Goal: Task Accomplishment & Management: Complete application form

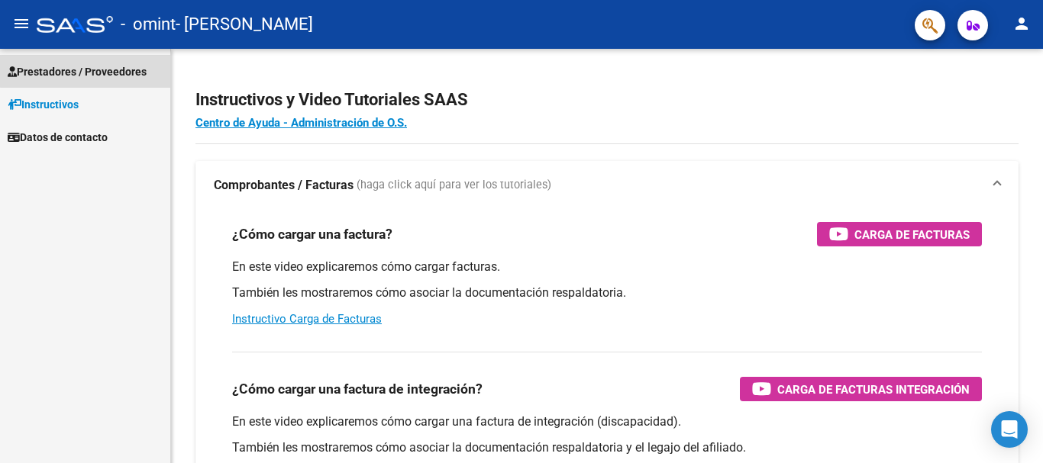
click at [112, 69] on span "Prestadores / Proveedores" at bounding box center [77, 71] width 139 height 17
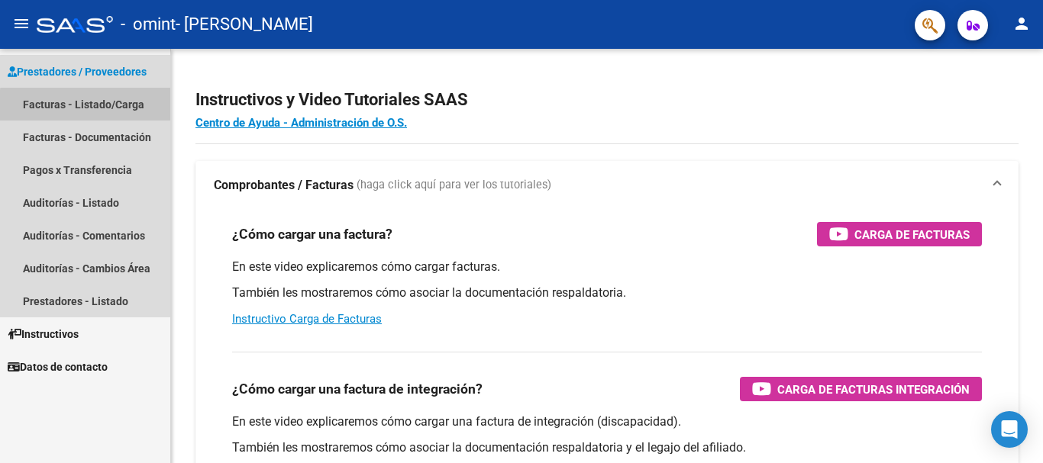
click at [111, 108] on link "Facturas - Listado/Carga" at bounding box center [85, 104] width 170 height 33
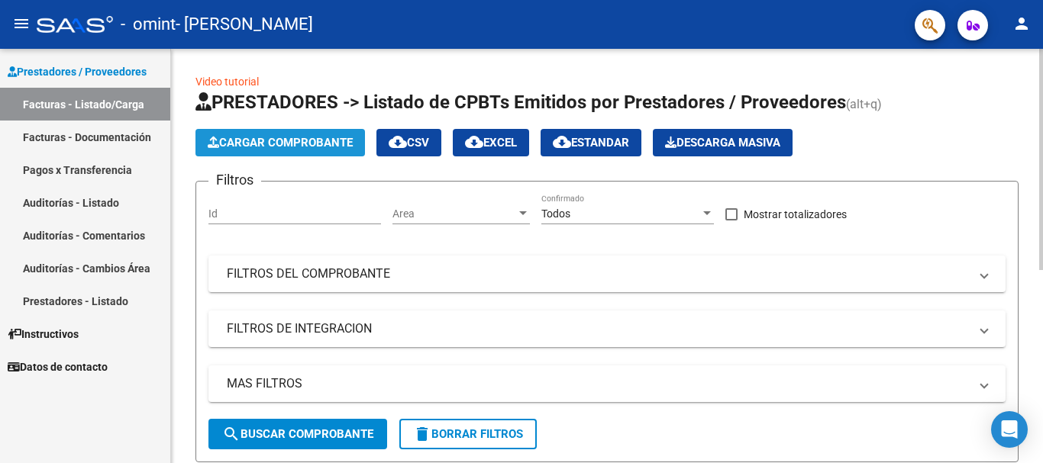
click at [310, 146] on span "Cargar Comprobante" at bounding box center [280, 143] width 145 height 14
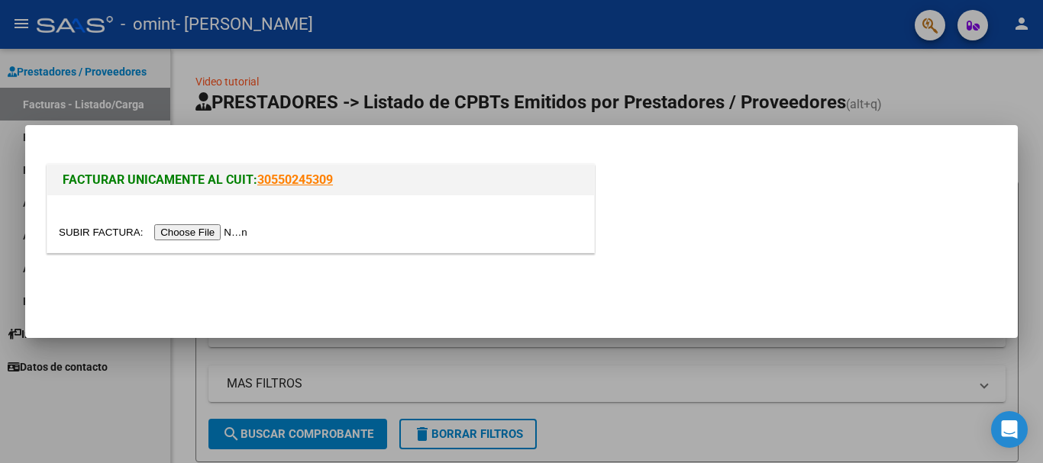
click at [186, 234] on input "file" at bounding box center [155, 232] width 193 height 16
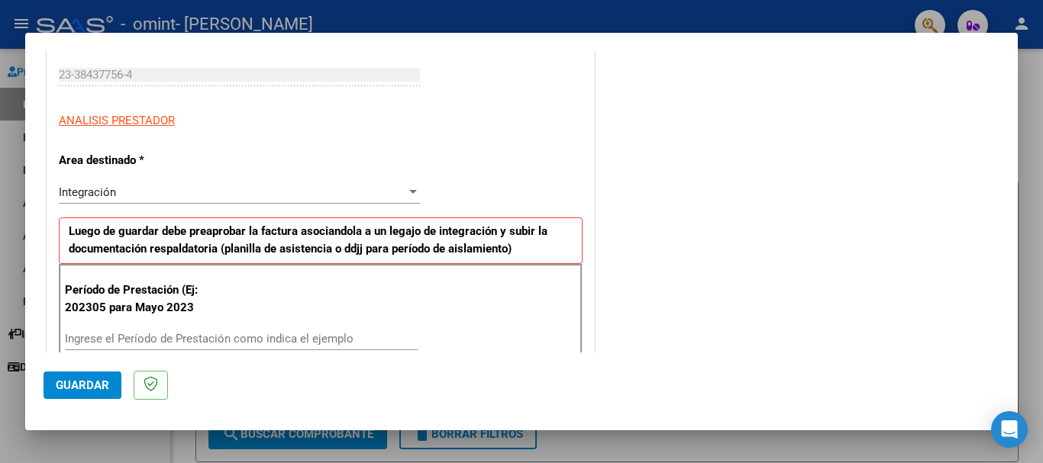
scroll to position [234, 0]
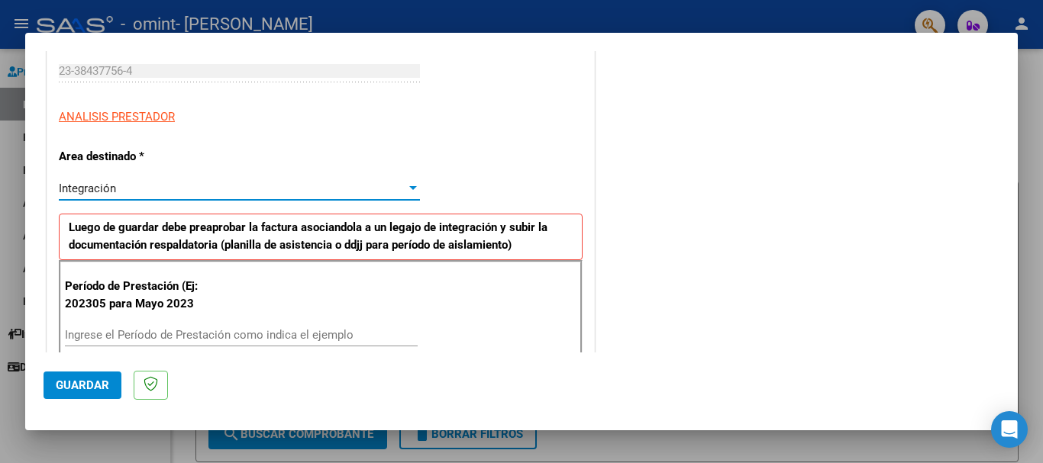
click at [406, 189] on div at bounding box center [413, 188] width 14 height 12
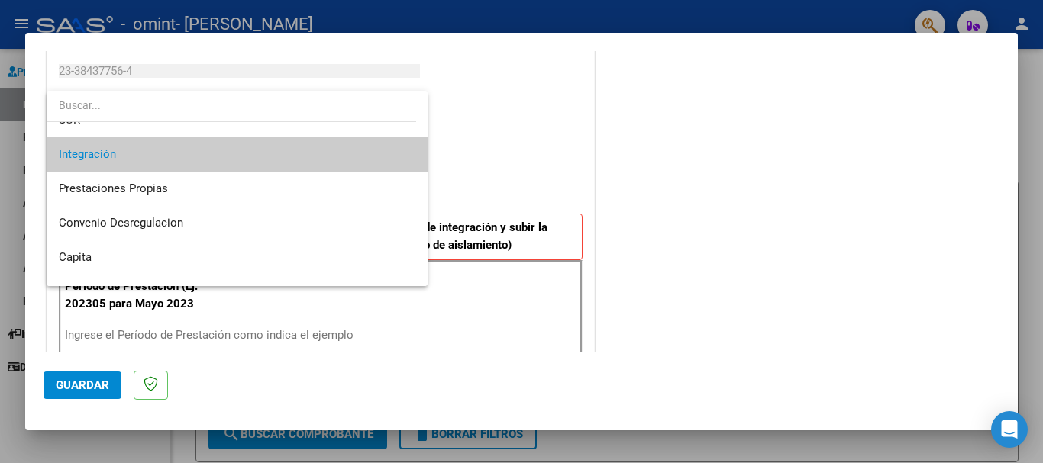
scroll to position [114, 0]
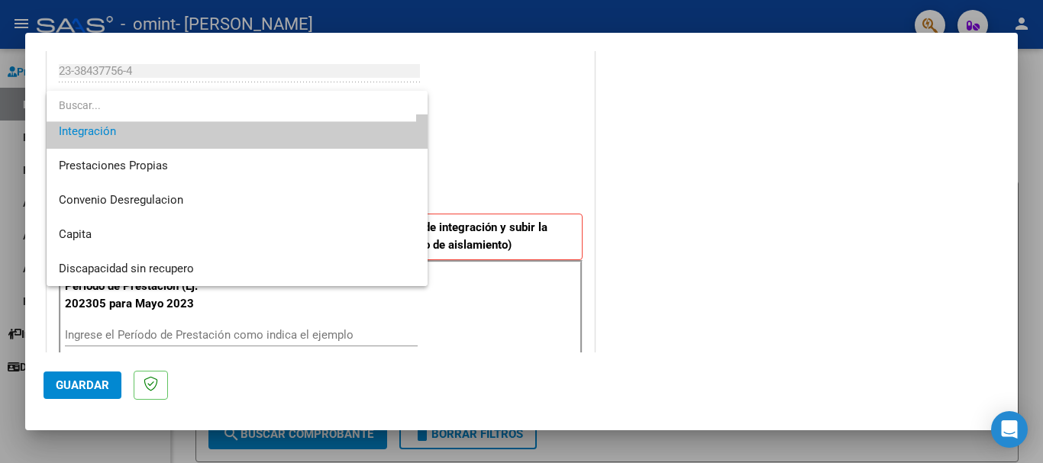
click at [556, 160] on div at bounding box center [521, 231] width 1043 height 463
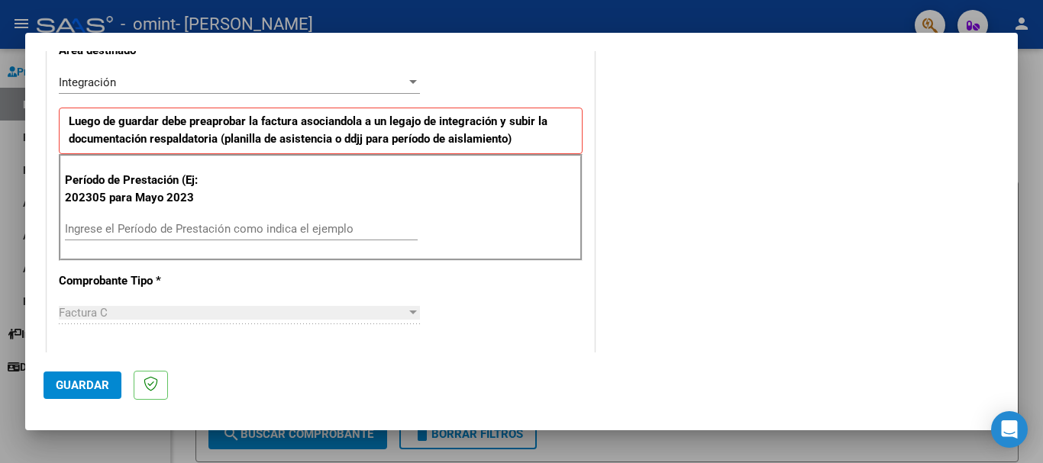
scroll to position [347, 0]
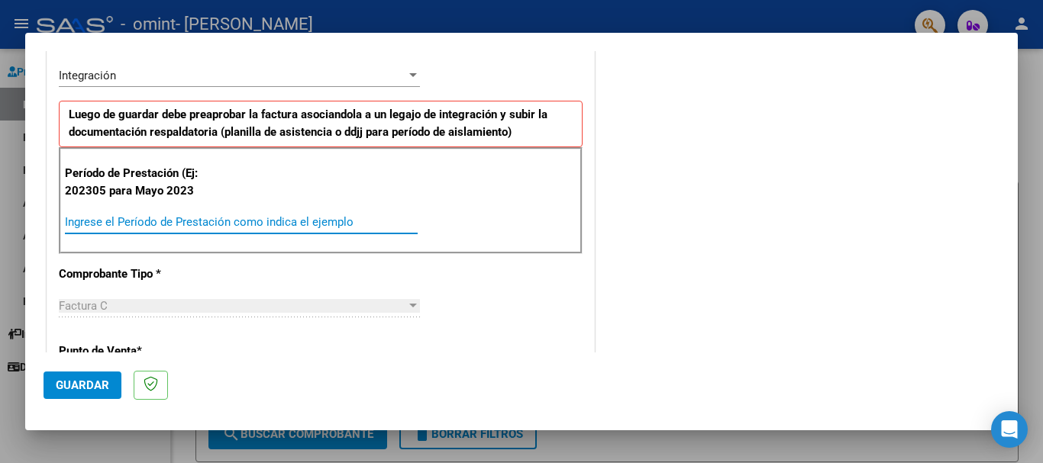
click at [331, 219] on input "Ingrese el Período de Prestación como indica el ejemplo" at bounding box center [241, 222] width 353 height 14
type input "202507"
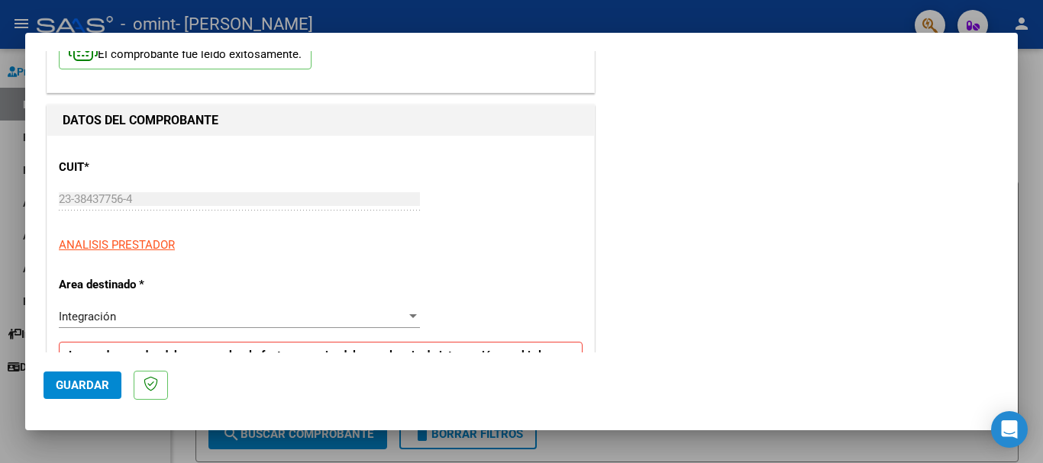
scroll to position [0, 0]
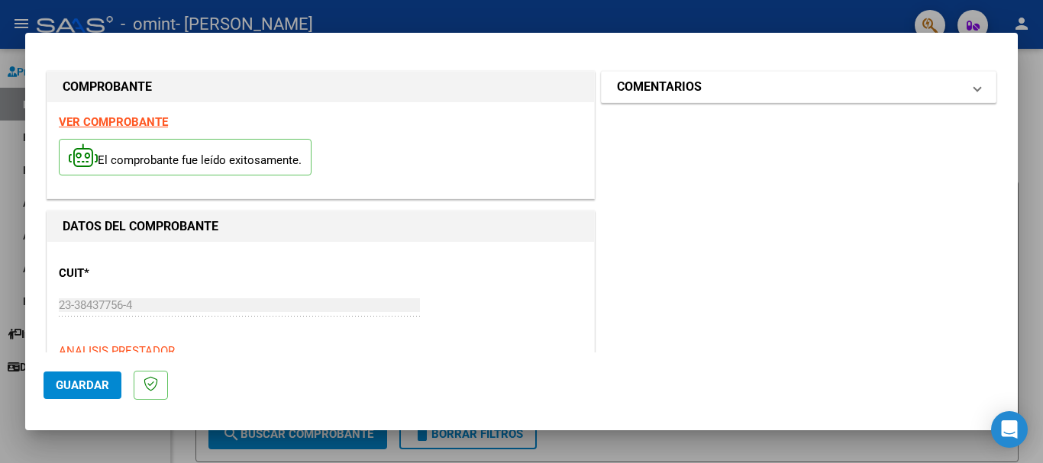
click at [960, 81] on span "COMENTARIOS" at bounding box center [795, 87] width 357 height 18
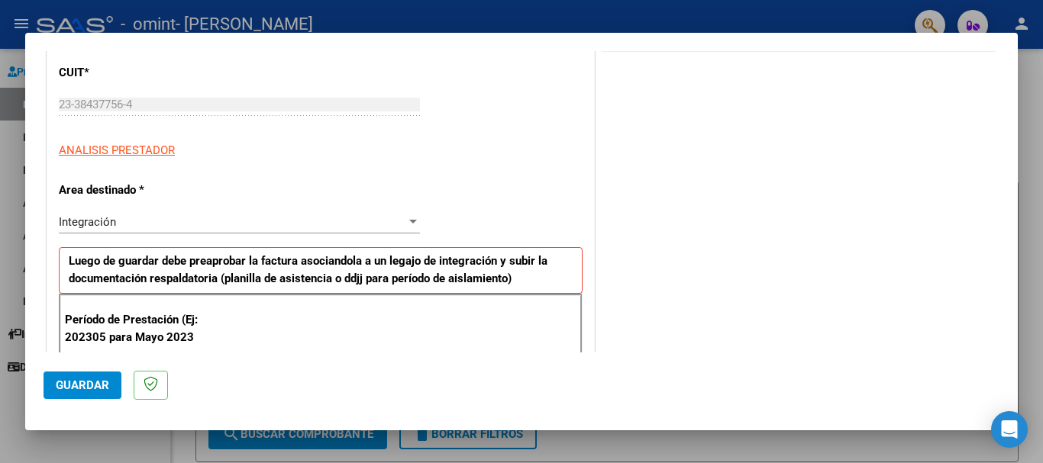
scroll to position [208, 0]
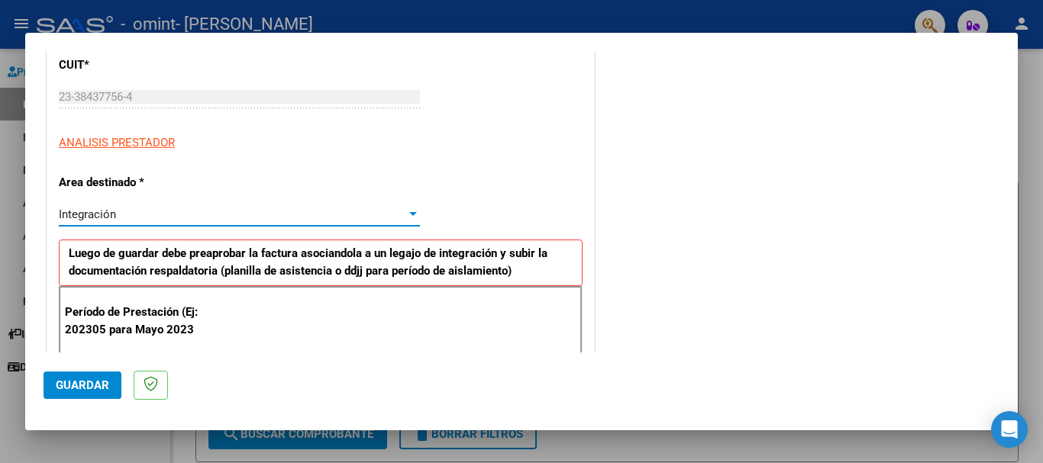
click at [412, 216] on div at bounding box center [413, 214] width 8 height 4
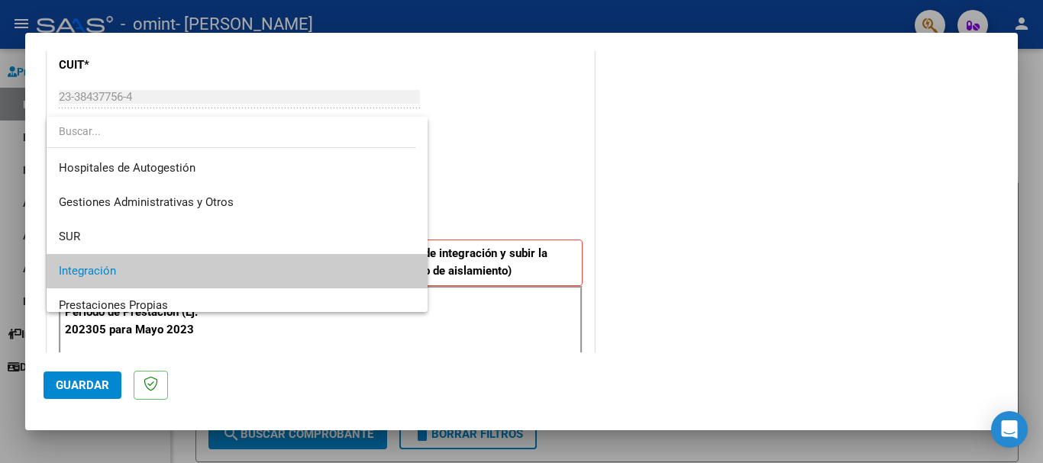
scroll to position [57, 0]
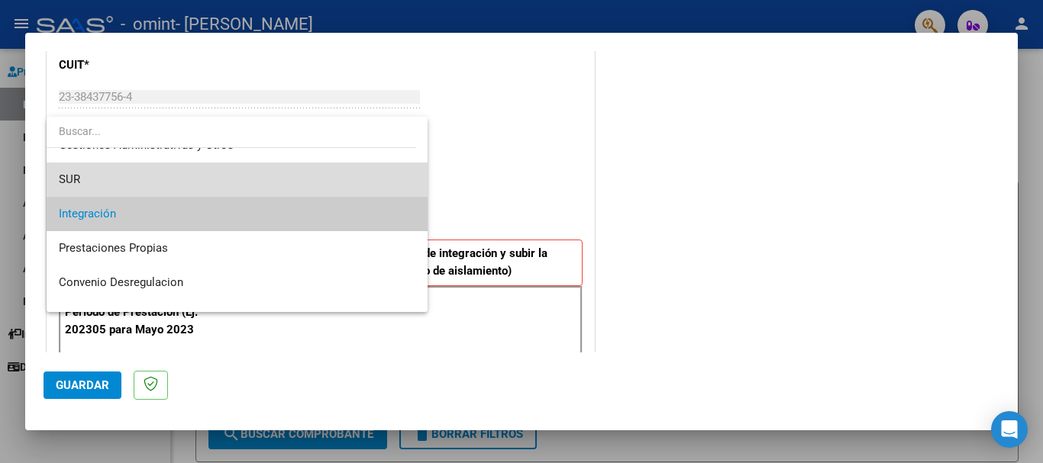
click at [360, 175] on span "SUR" at bounding box center [237, 180] width 357 height 34
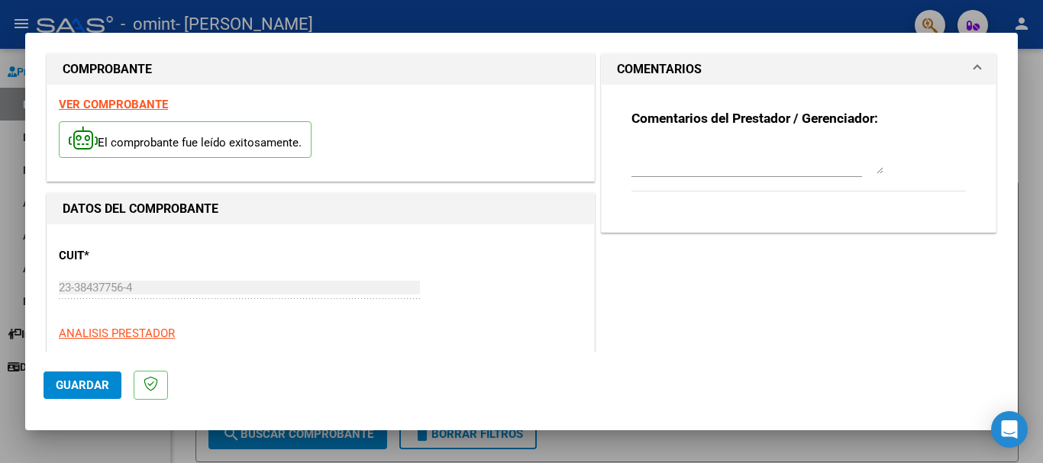
scroll to position [0, 0]
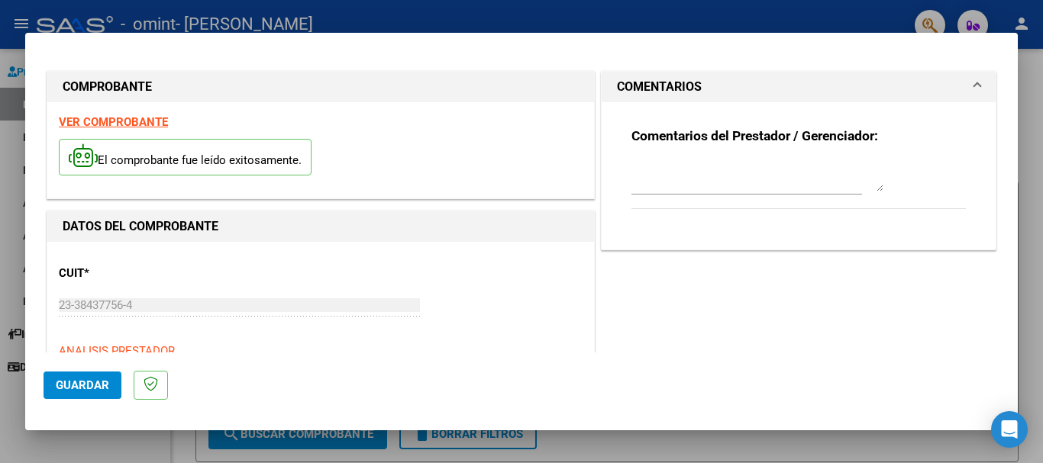
click at [1031, 80] on div at bounding box center [521, 231] width 1043 height 463
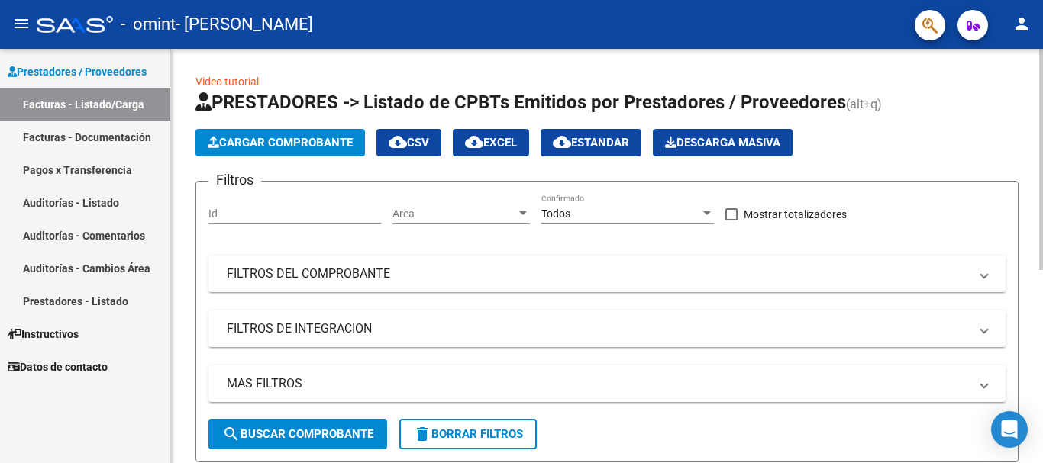
click at [231, 82] on link "Video tutorial" at bounding box center [226, 82] width 63 height 12
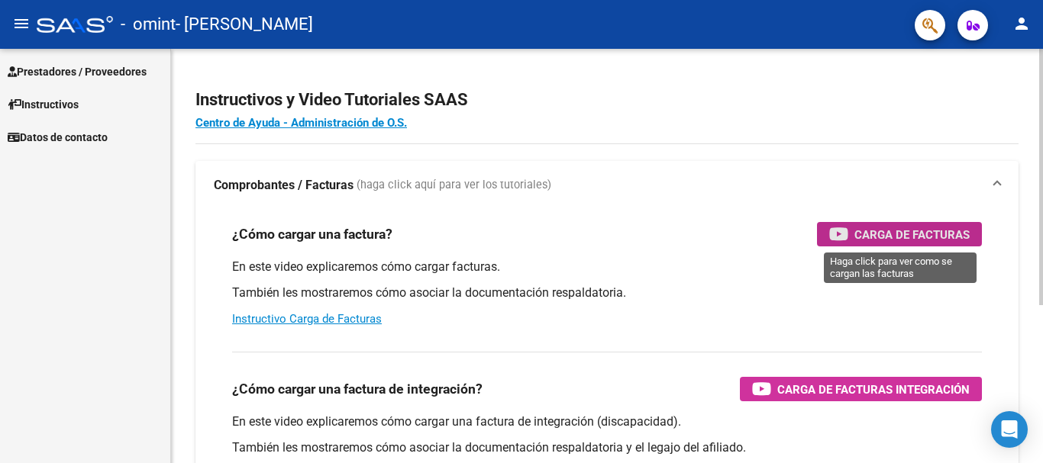
click at [856, 231] on span "Carga de Facturas" at bounding box center [911, 234] width 115 height 19
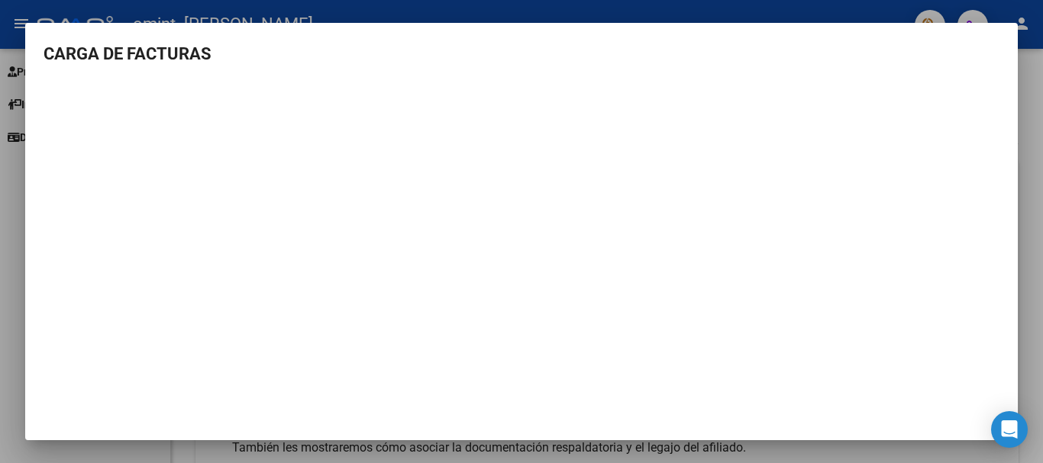
click at [1042, 145] on div at bounding box center [521, 231] width 1043 height 463
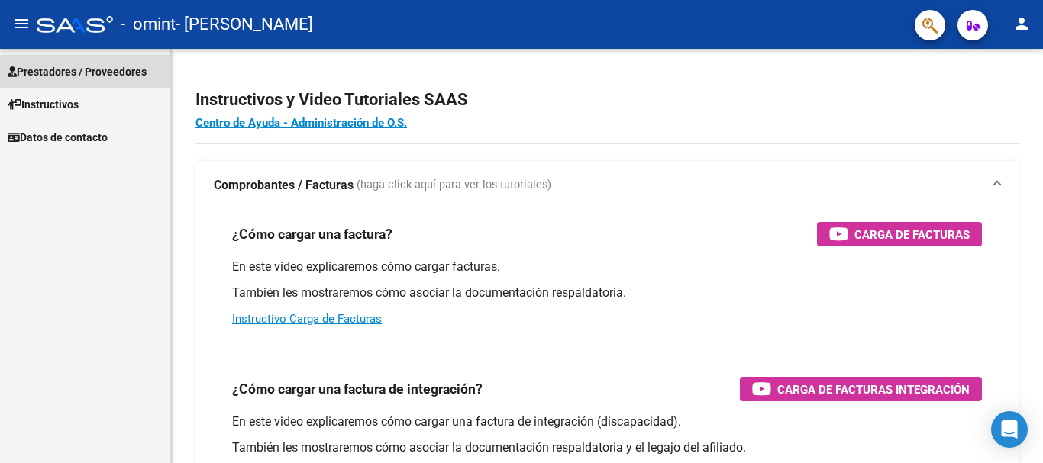
click at [128, 76] on span "Prestadores / Proveedores" at bounding box center [77, 71] width 139 height 17
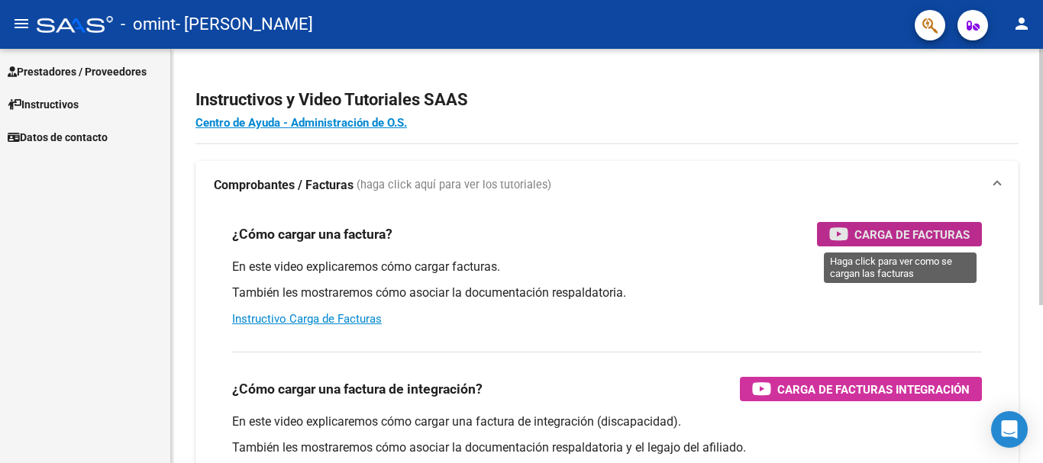
click at [844, 235] on icon "button" at bounding box center [838, 234] width 19 height 18
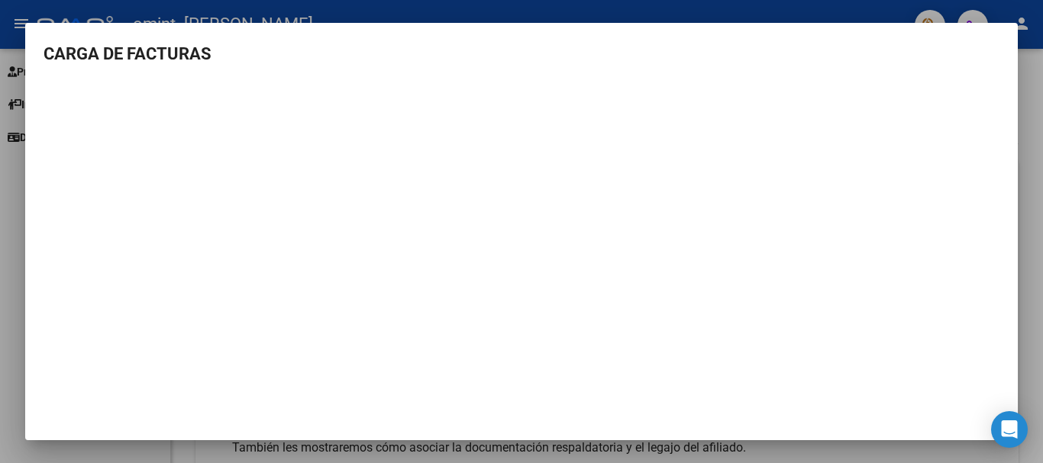
click at [1037, 122] on div at bounding box center [521, 231] width 1043 height 463
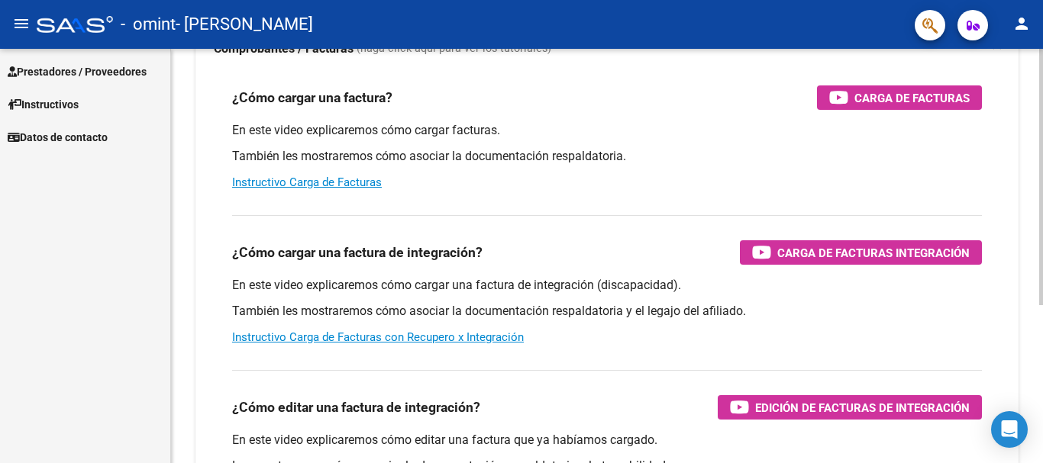
scroll to position [138, 0]
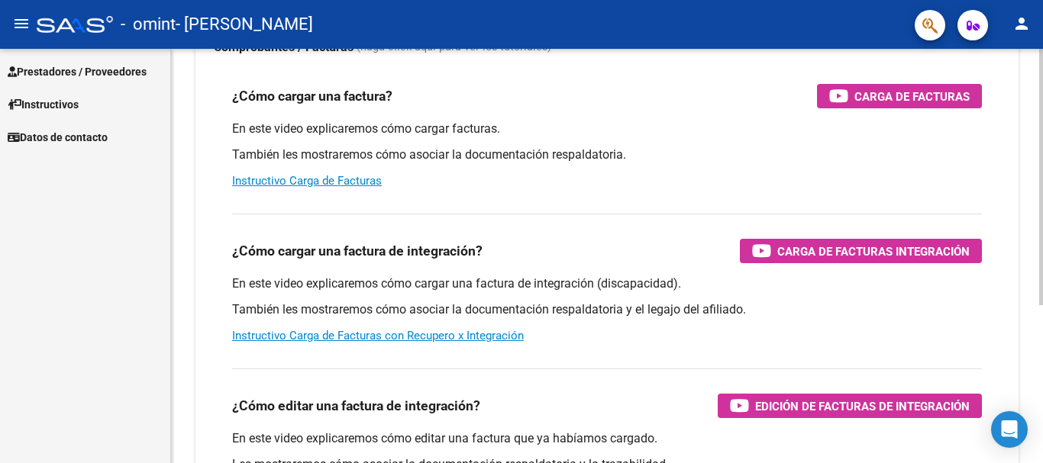
click at [1041, 262] on div at bounding box center [1041, 262] width 4 height 257
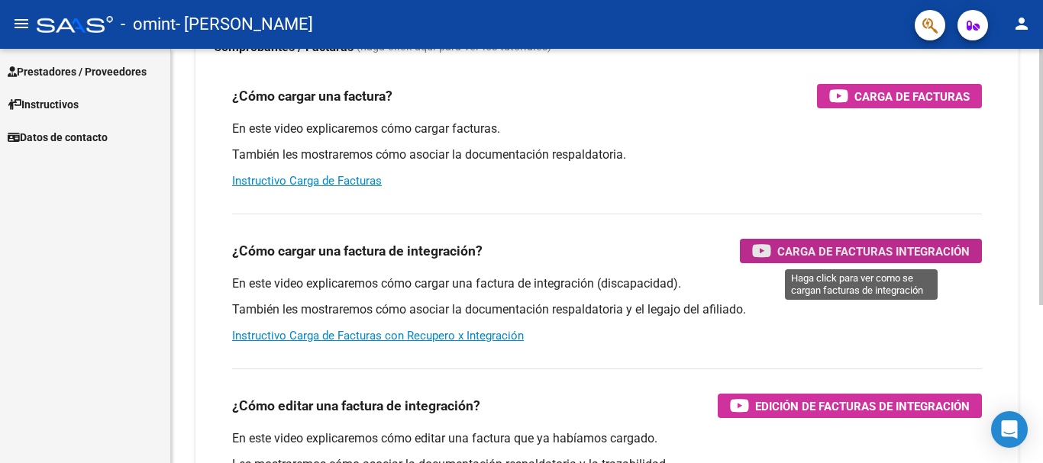
click at [855, 244] on span "Carga de Facturas Integración" at bounding box center [873, 251] width 192 height 19
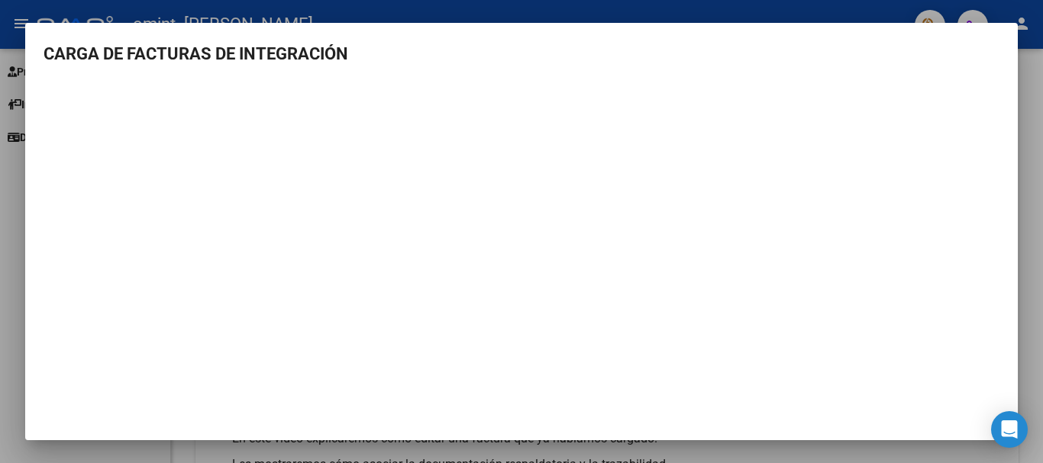
click at [1036, 281] on div at bounding box center [521, 231] width 1043 height 463
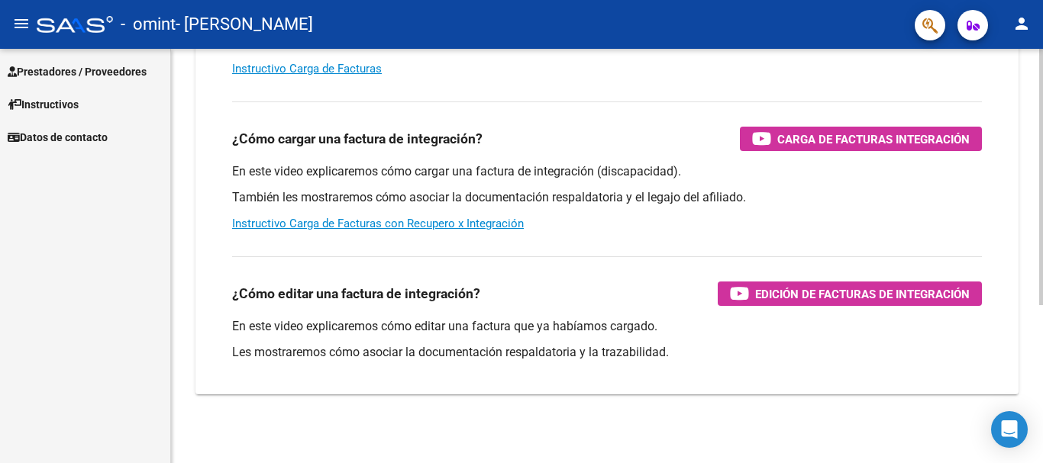
scroll to position [255, 0]
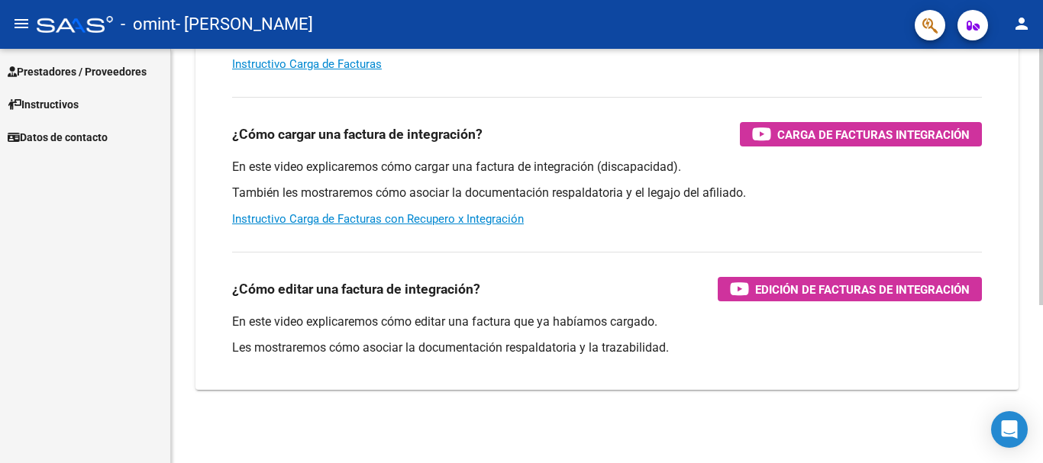
click at [1025, 366] on div "Instructivos y Video Tutoriales SAAS Centro de Ayuda - Administración de O.S. C…" at bounding box center [609, 129] width 876 height 670
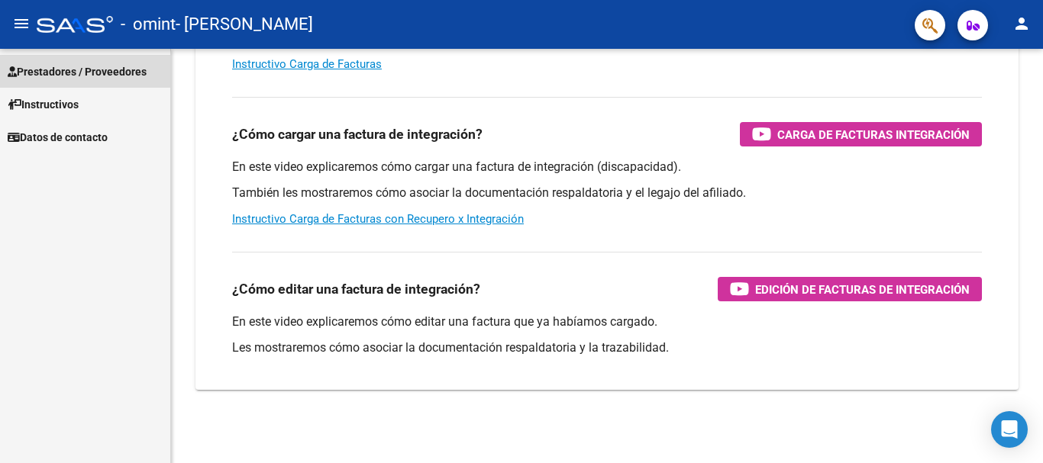
click at [95, 78] on span "Prestadores / Proveedores" at bounding box center [77, 71] width 139 height 17
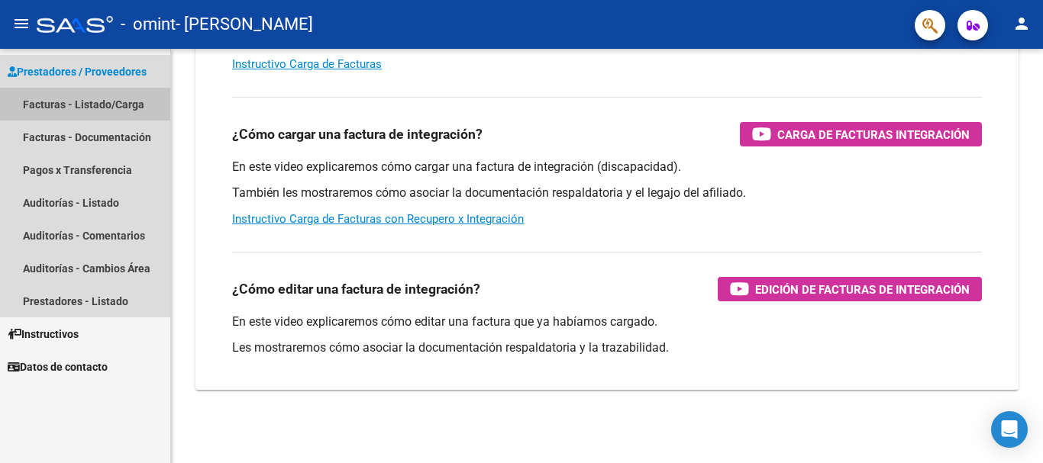
click at [124, 110] on link "Facturas - Listado/Carga" at bounding box center [85, 104] width 170 height 33
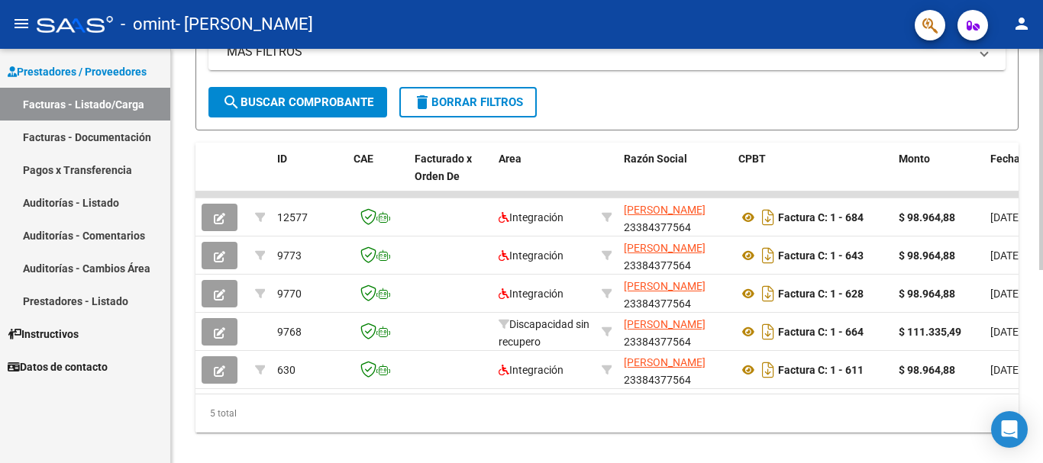
scroll to position [335, 0]
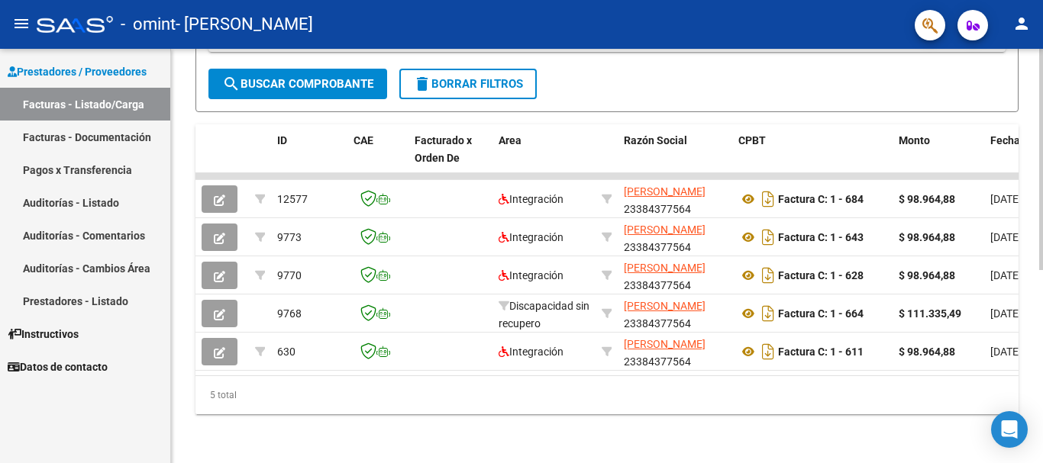
click at [1039, 373] on div at bounding box center [1041, 352] width 4 height 221
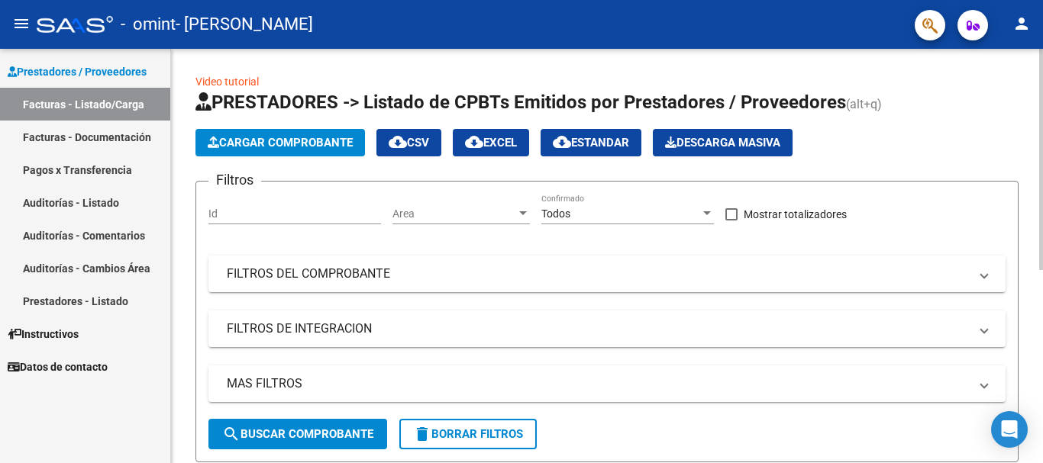
click at [1042, 149] on div at bounding box center [1041, 256] width 4 height 415
click at [340, 137] on span "Cargar Comprobante" at bounding box center [280, 143] width 145 height 14
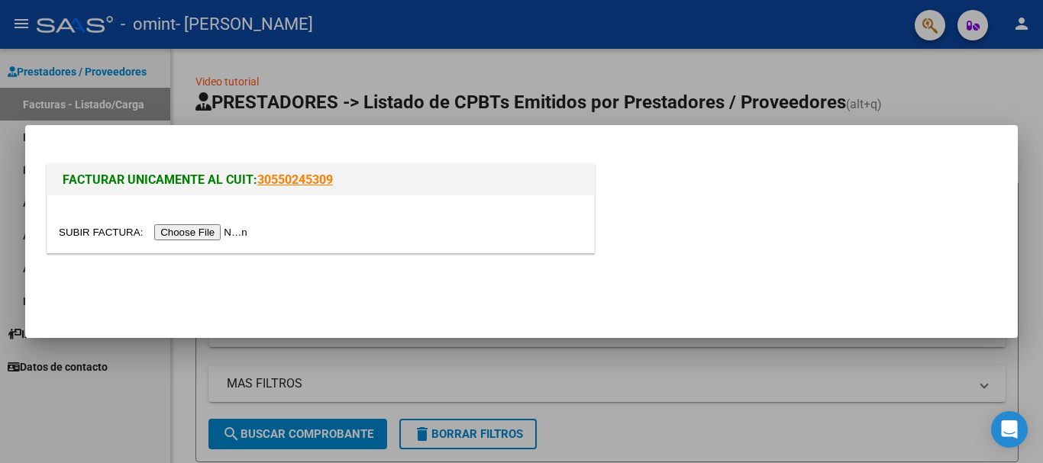
click at [203, 238] on input "file" at bounding box center [155, 232] width 193 height 16
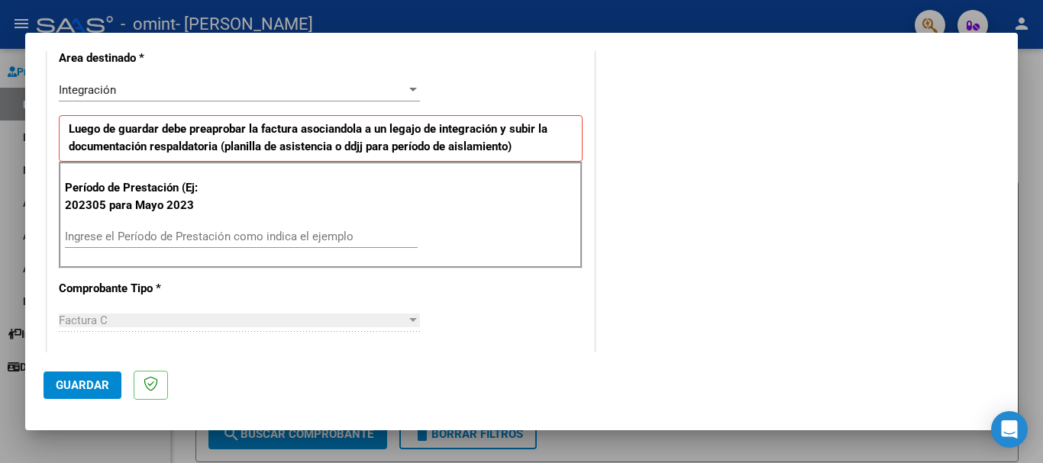
scroll to position [337, 0]
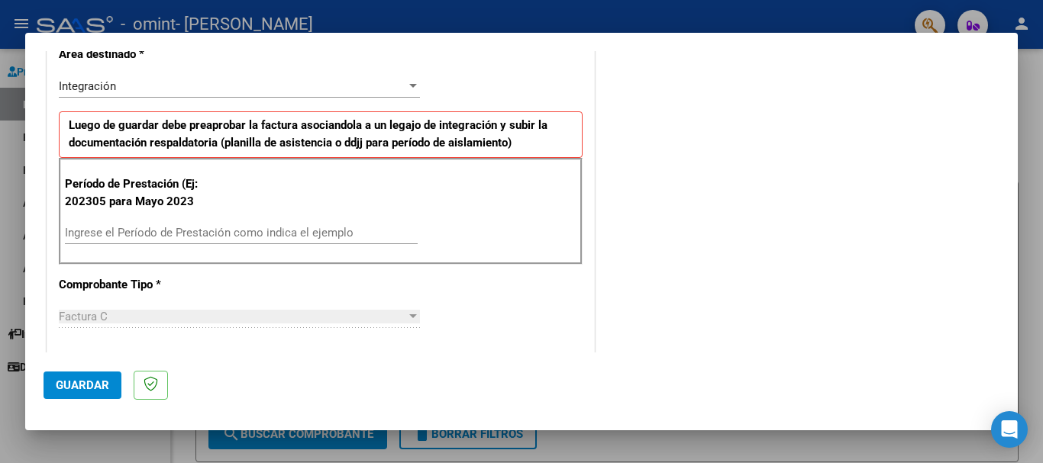
click at [218, 237] on input "Ingrese el Período de Prestación como indica el ejemplo" at bounding box center [241, 233] width 353 height 14
type input "202507"
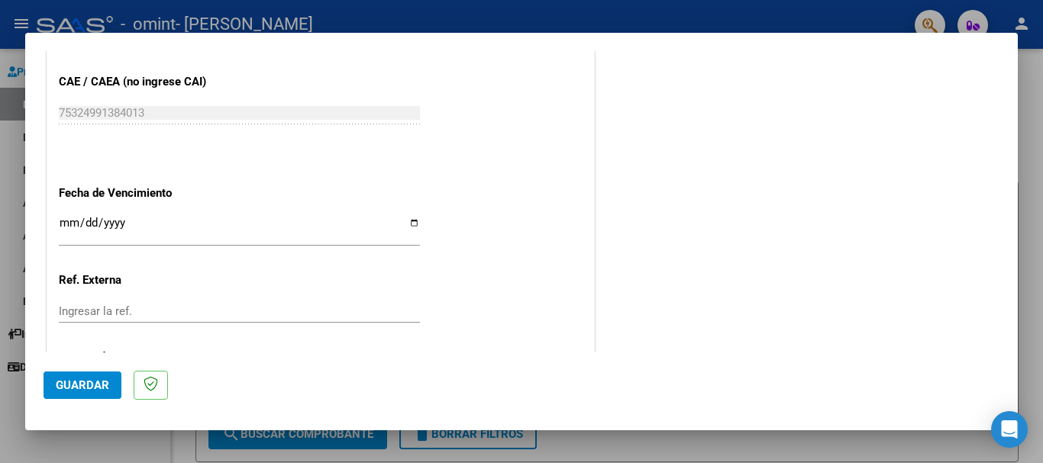
scroll to position [1013, 0]
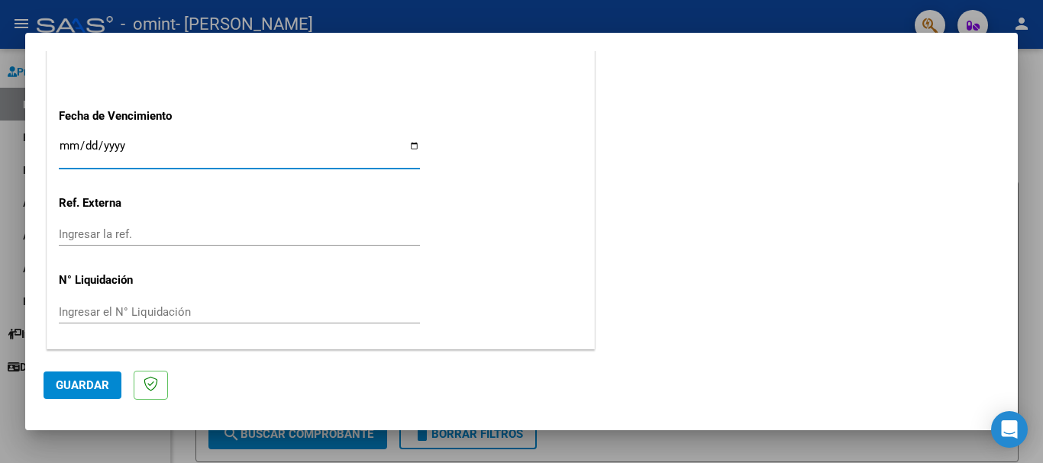
click at [410, 146] on input "Ingresar la fecha" at bounding box center [239, 152] width 361 height 24
type input "[DATE]"
click at [88, 387] on span "Guardar" at bounding box center [82, 386] width 53 height 14
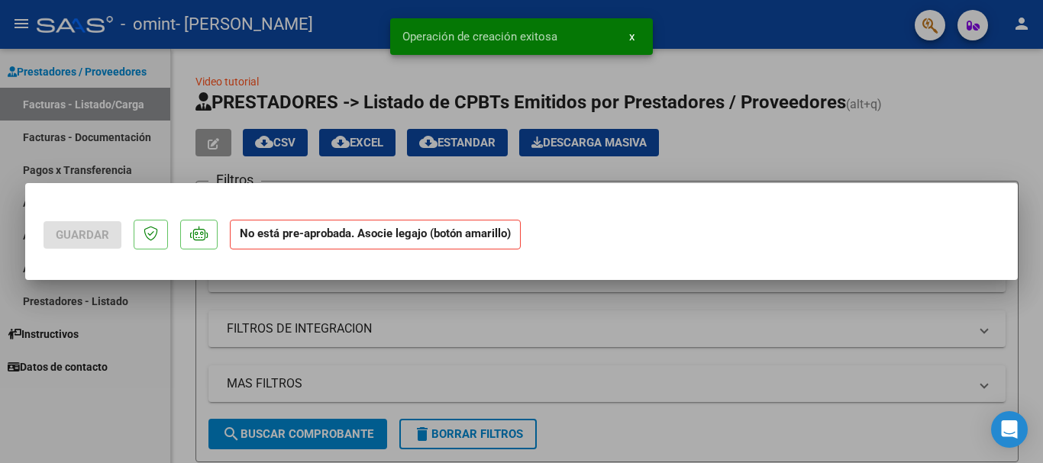
scroll to position [0, 0]
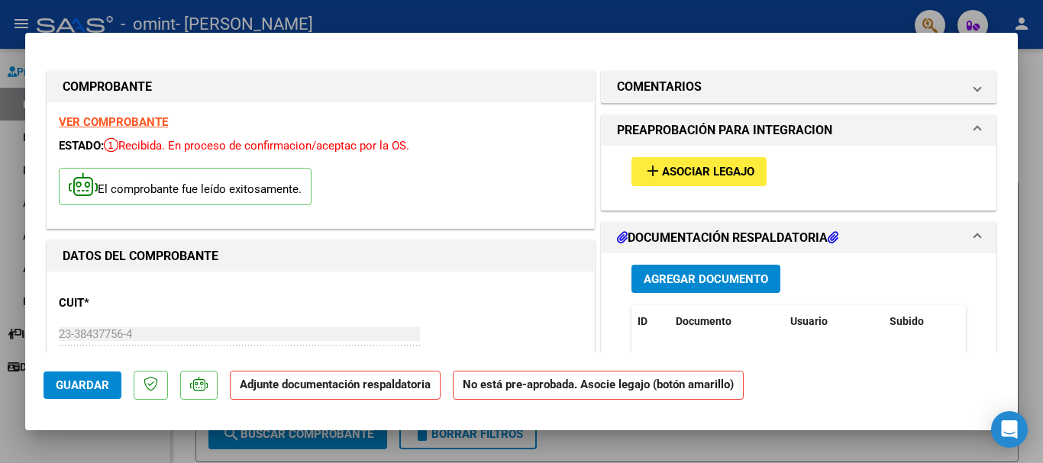
click at [734, 179] on span "Asociar Legajo" at bounding box center [708, 173] width 92 height 14
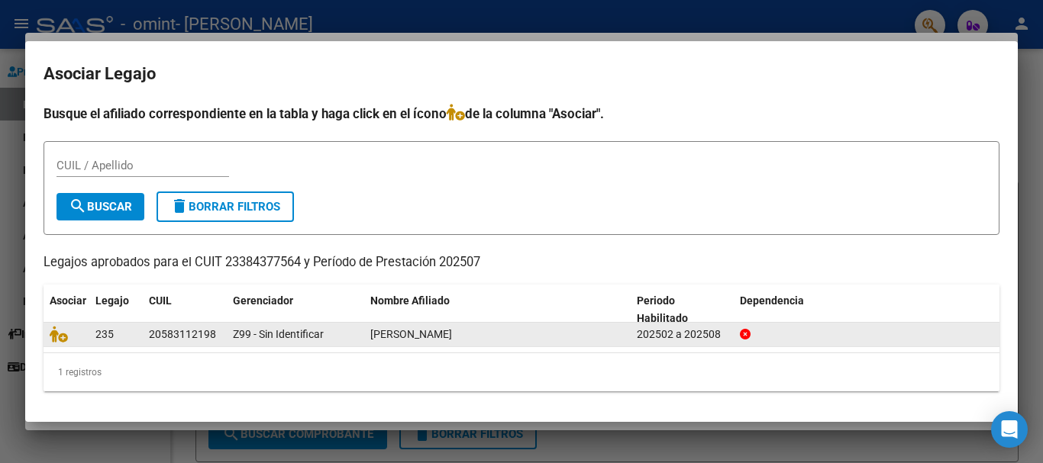
click at [409, 339] on span "[PERSON_NAME]" at bounding box center [411, 334] width 82 height 12
click at [53, 337] on icon at bounding box center [59, 334] width 18 height 17
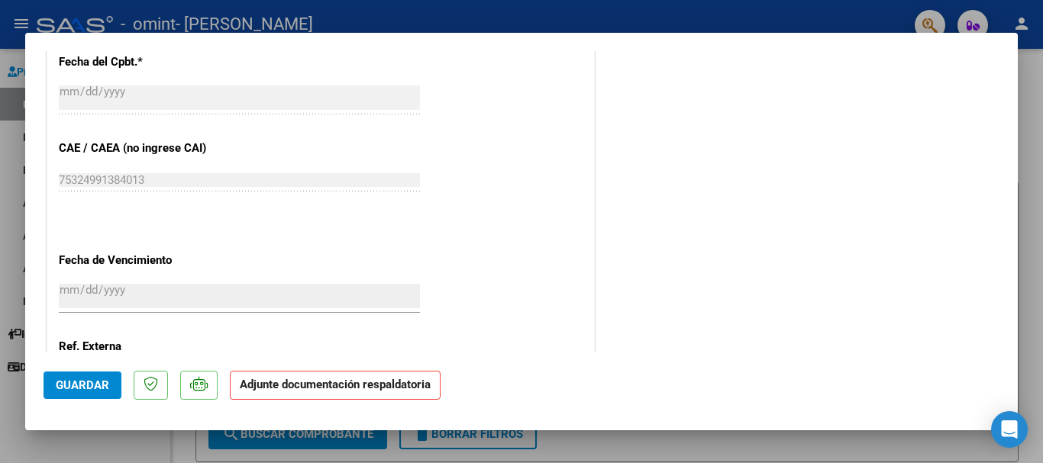
scroll to position [989, 0]
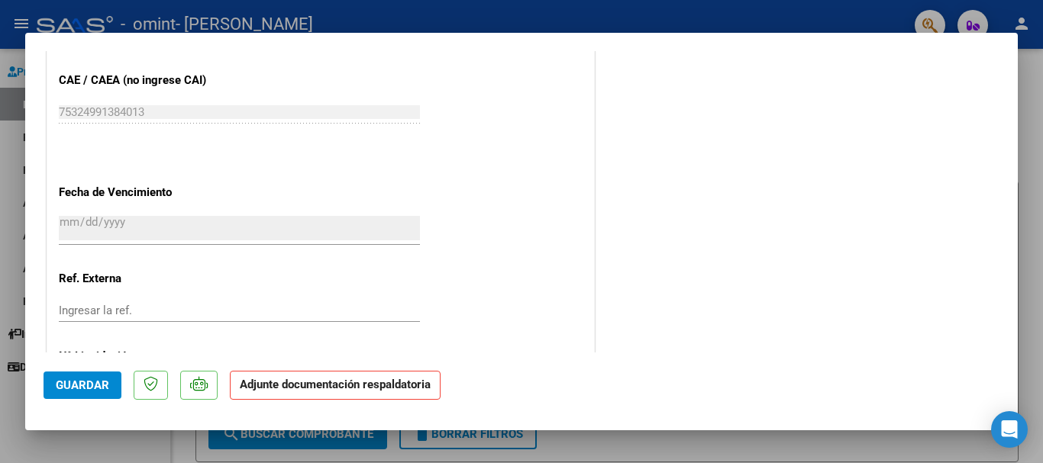
click at [424, 379] on strong "Adjunte documentación respaldatoria" at bounding box center [335, 385] width 191 height 14
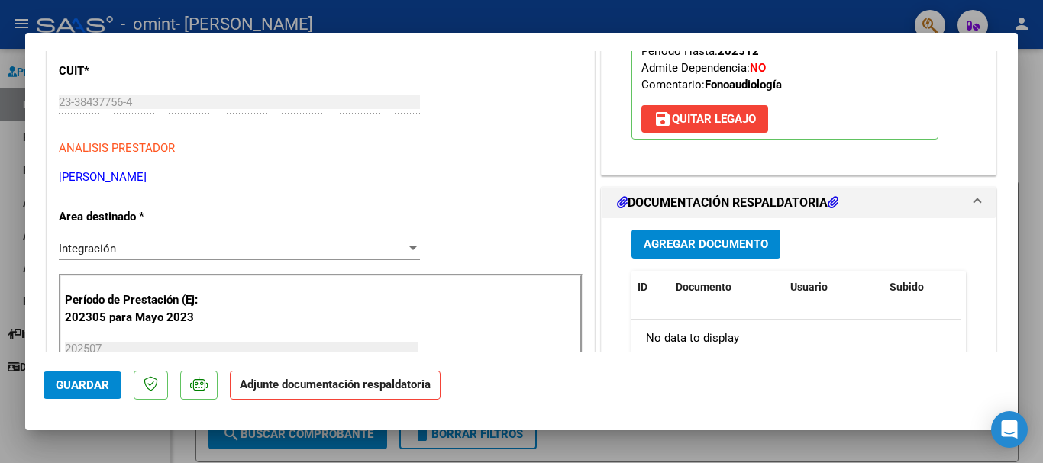
scroll to position [224, 0]
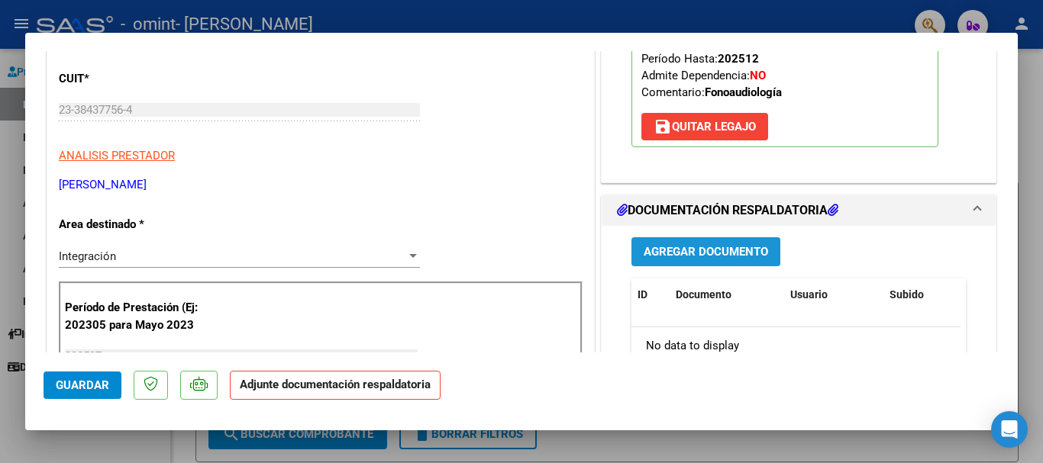
click at [672, 252] on span "Agregar Documento" at bounding box center [706, 253] width 124 height 14
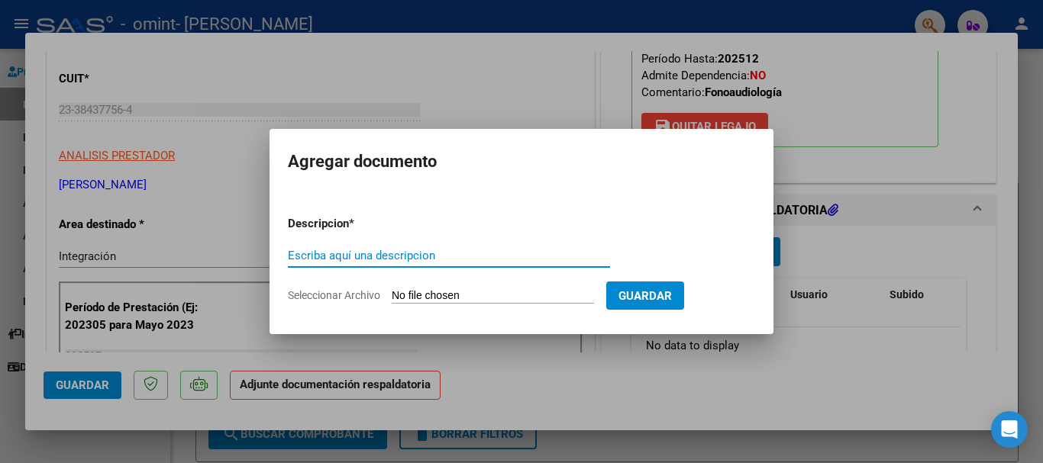
click at [441, 255] on input "Escriba aquí una descripcion" at bounding box center [449, 256] width 322 height 14
type input "PLANILLA DE ASISTENCIA [DATE]"
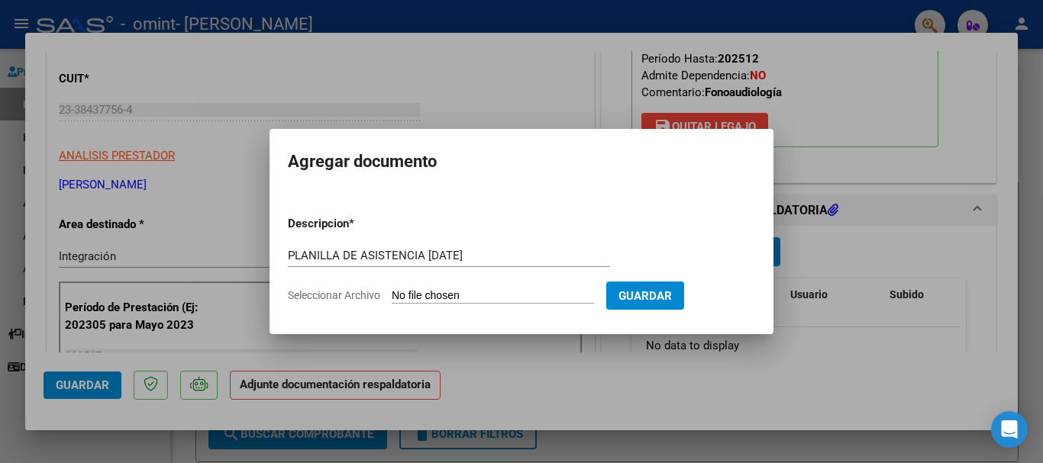
click at [429, 293] on input "Seleccionar Archivo" at bounding box center [493, 296] width 202 height 15
click at [517, 303] on input "Seleccionar Archivo" at bounding box center [493, 296] width 202 height 15
type input "C:\fakepath\Plan.asis.LorenzoCamer.[DATE].pdf"
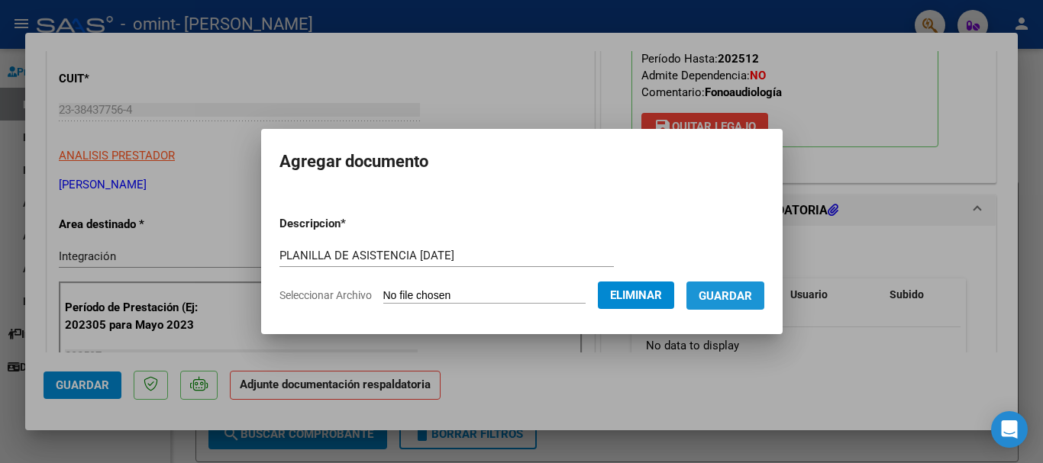
click at [725, 303] on button "Guardar" at bounding box center [725, 296] width 78 height 28
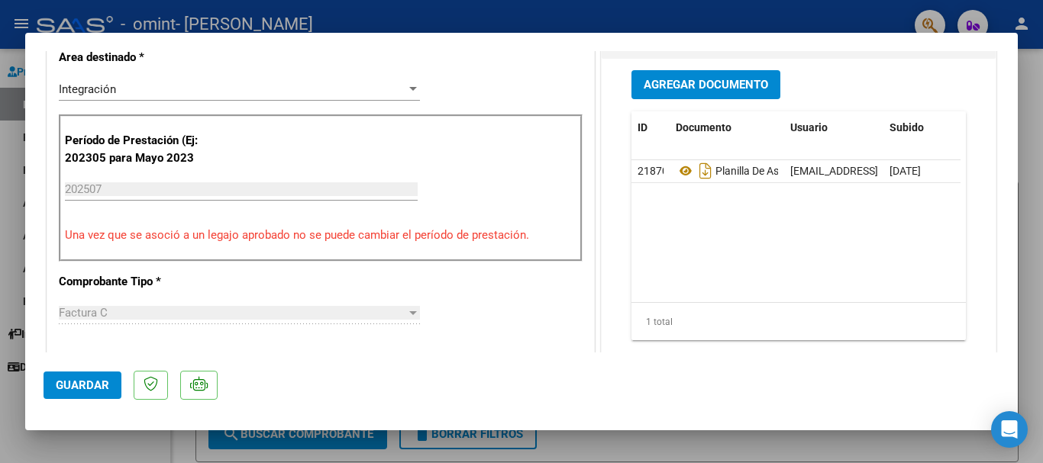
scroll to position [385, 0]
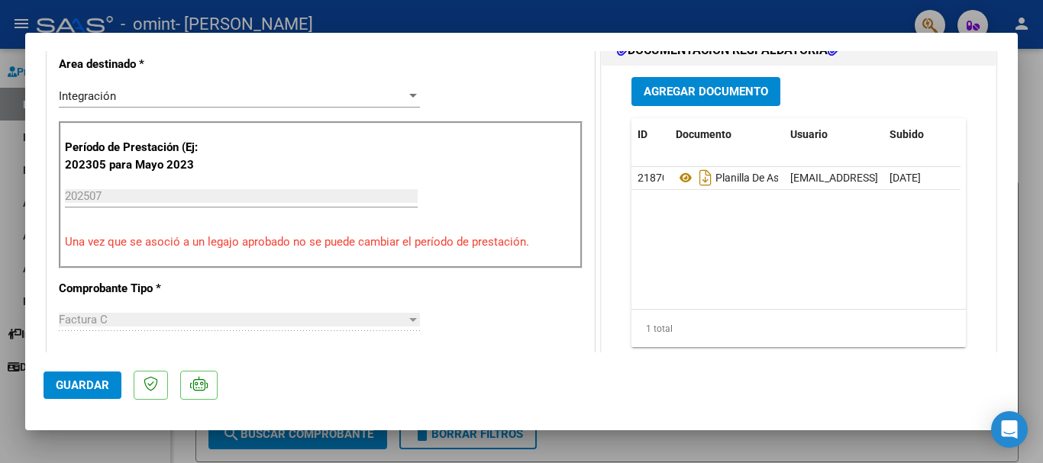
click at [78, 414] on mat-dialog-container "COMPROBANTE VER COMPROBANTE ESTADO: Recibida. En proceso de confirmacion/acepta…" at bounding box center [521, 232] width 993 height 398
click at [97, 387] on span "Guardar" at bounding box center [82, 386] width 53 height 14
click at [1023, 137] on div at bounding box center [521, 231] width 1043 height 463
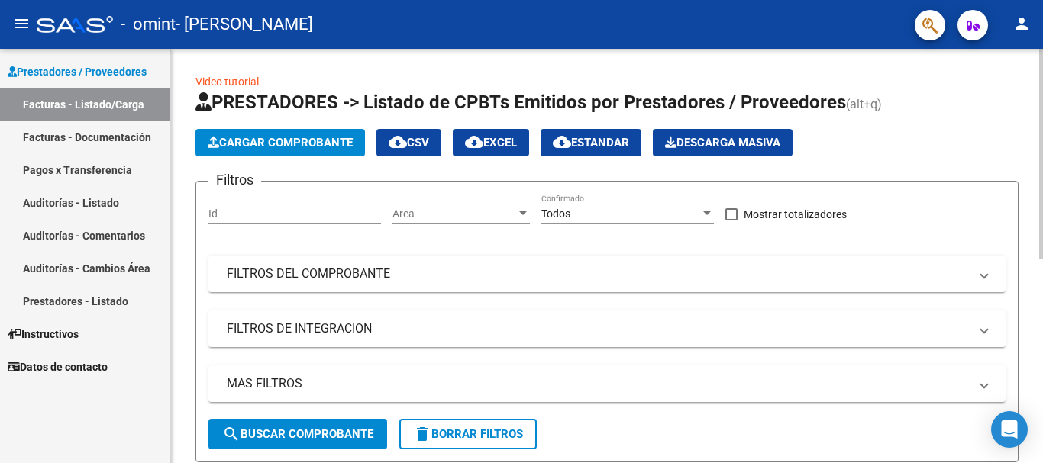
drag, startPoint x: 1031, startPoint y: 129, endPoint x: 1006, endPoint y: 269, distance: 142.0
click at [1006, 269] on div "Video tutorial PRESTADORES -> Listado de CPBTs Emitidos por Prestadores / Prove…" at bounding box center [607, 450] width 872 height 803
click at [359, 102] on span "PRESTADORES -> Listado de CPBTs Emitidos por Prestadores / Proveedores" at bounding box center [520, 102] width 650 height 21
